Goal: Find specific page/section: Find specific page/section

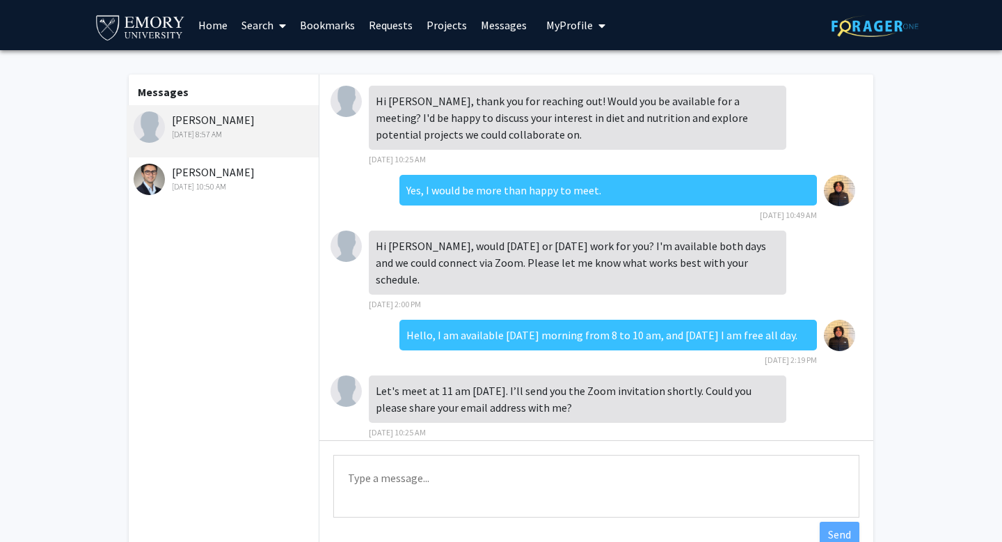
scroll to position [130, 0]
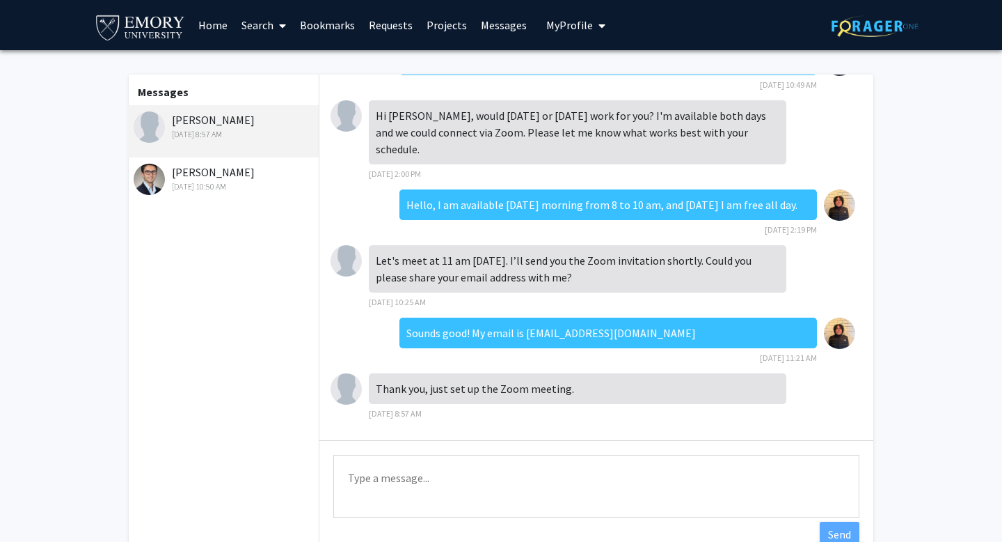
click at [196, 111] on div "[PERSON_NAME] [DATE] 8:57 AM" at bounding box center [225, 125] width 182 height 29
click at [350, 100] on img at bounding box center [346, 115] width 31 height 31
click at [224, 19] on link "Home" at bounding box center [212, 25] width 43 height 49
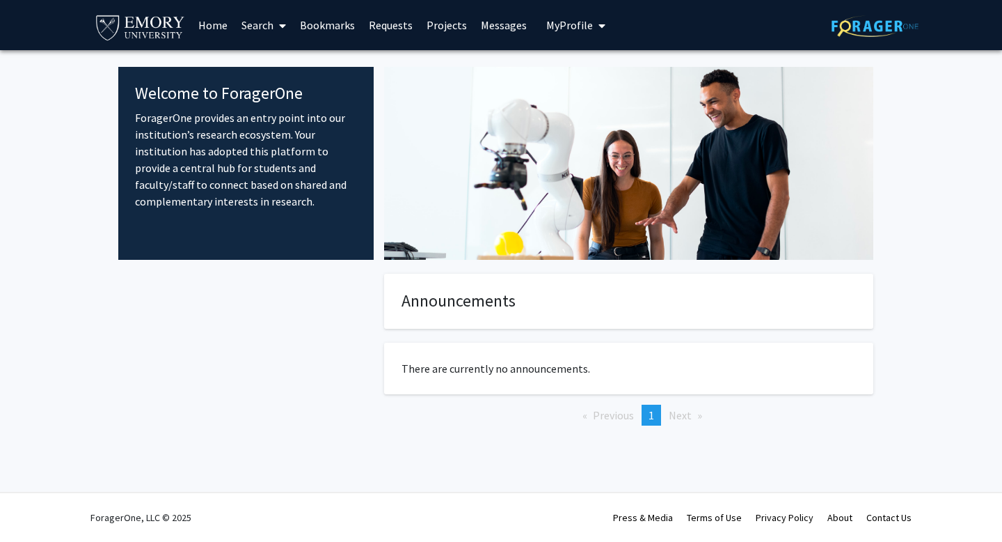
click at [249, 18] on link "Search" at bounding box center [264, 25] width 58 height 49
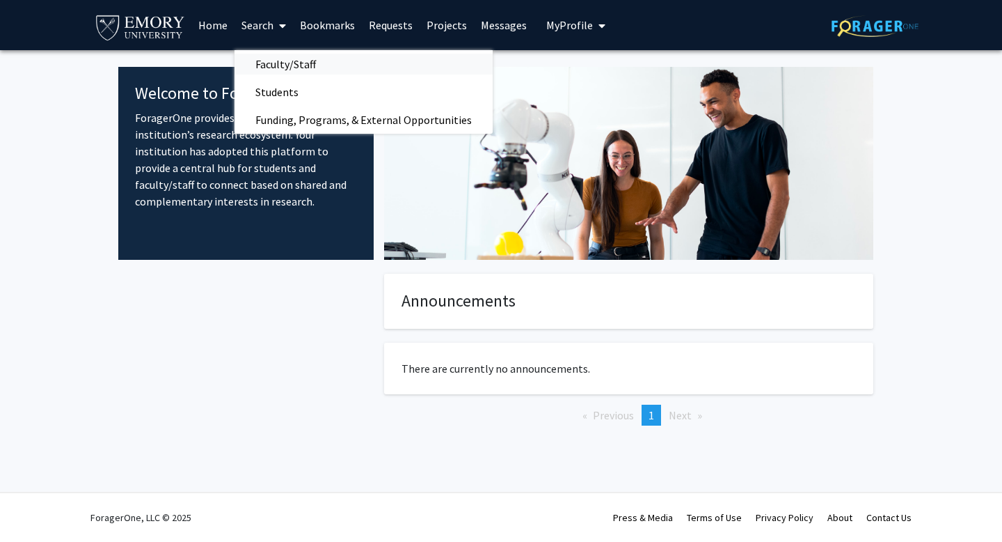
click at [274, 50] on span "Faculty/Staff" at bounding box center [286, 64] width 102 height 28
